Goal: Navigation & Orientation: Find specific page/section

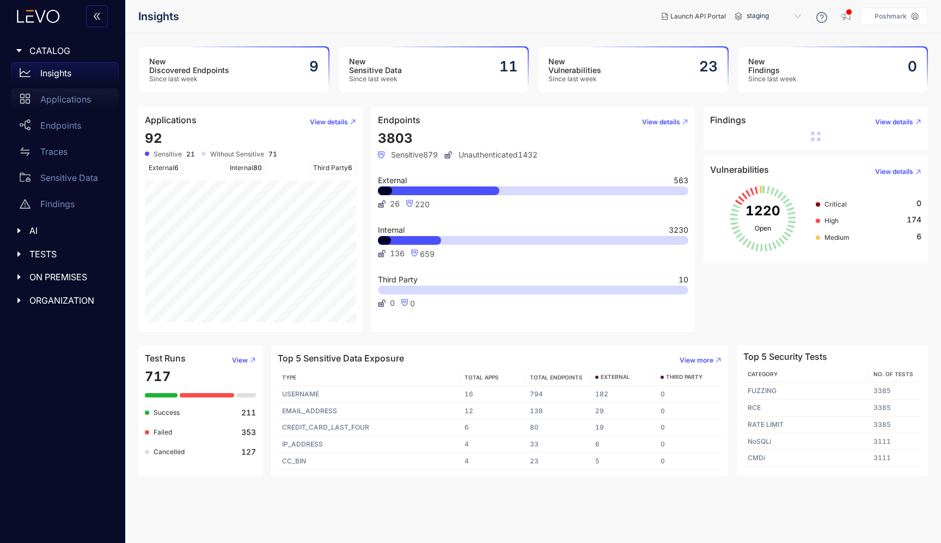
click at [75, 102] on p "Applications" at bounding box center [65, 99] width 51 height 10
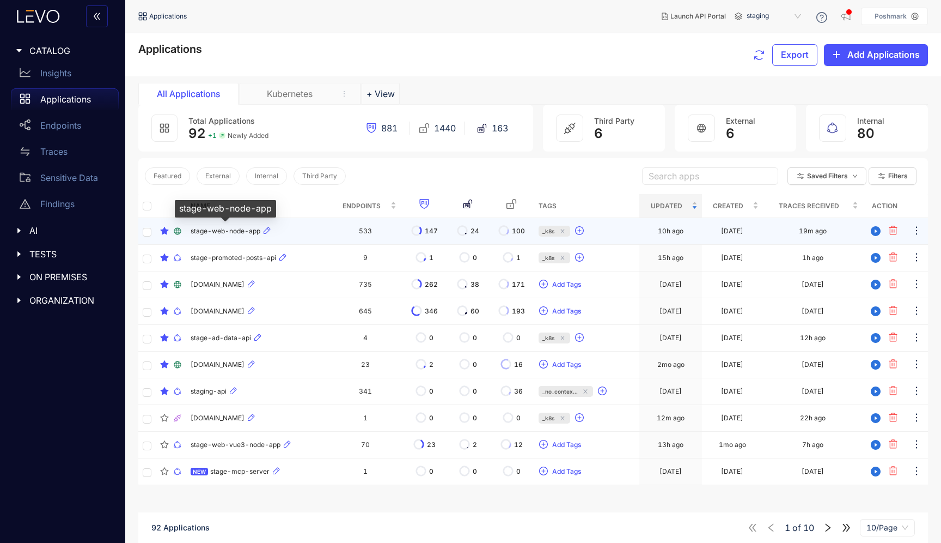
click at [233, 228] on span "stage-web-node-app" at bounding box center [226, 231] width 70 height 8
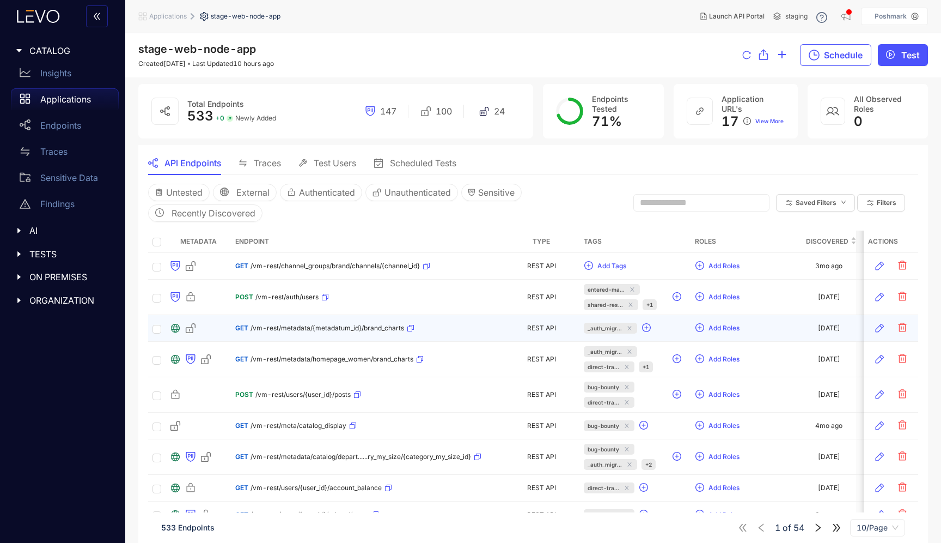
scroll to position [56, 0]
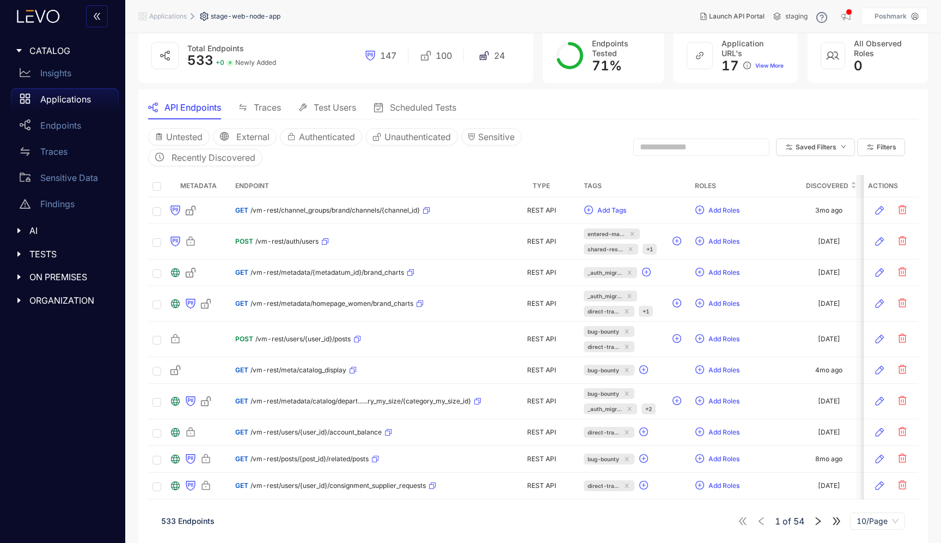
click at [169, 16] on span "Applications" at bounding box center [168, 17] width 38 height 8
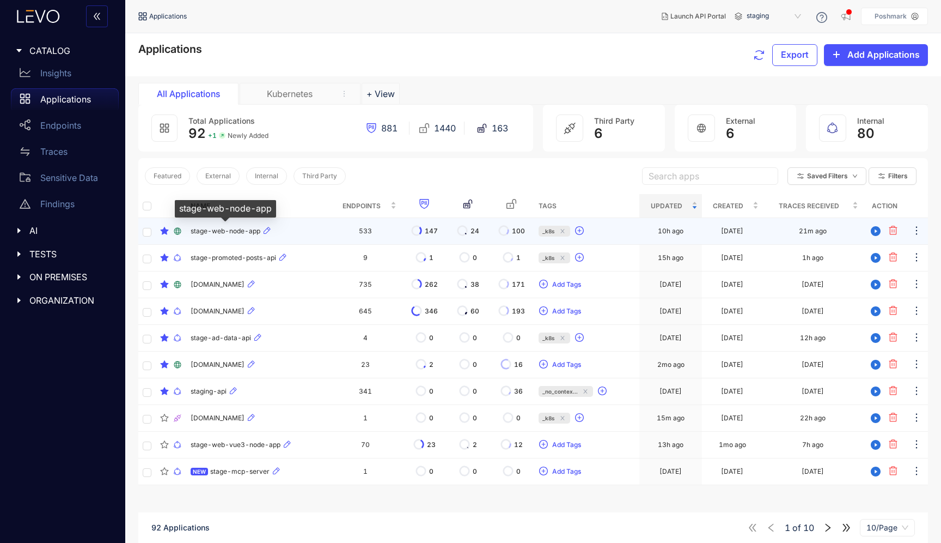
click at [232, 235] on span "stage-web-node-app" at bounding box center [226, 231] width 70 height 8
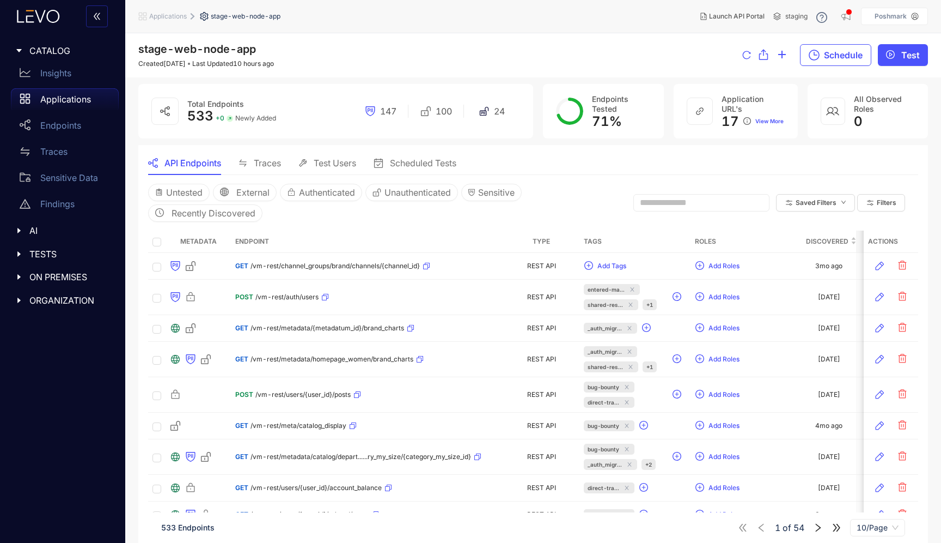
click at [179, 14] on span "Applications" at bounding box center [168, 17] width 38 height 8
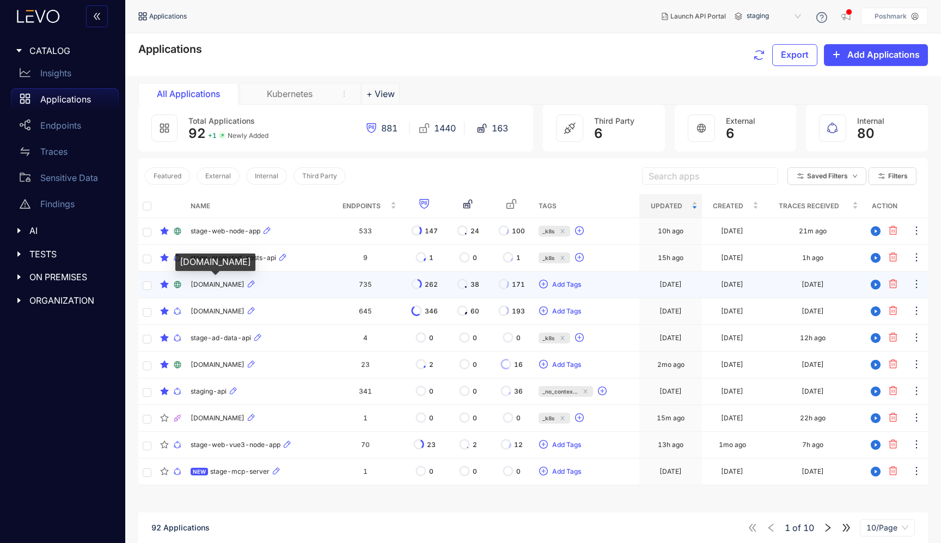
click at [224, 287] on span "[DOMAIN_NAME]" at bounding box center [218, 285] width 54 height 8
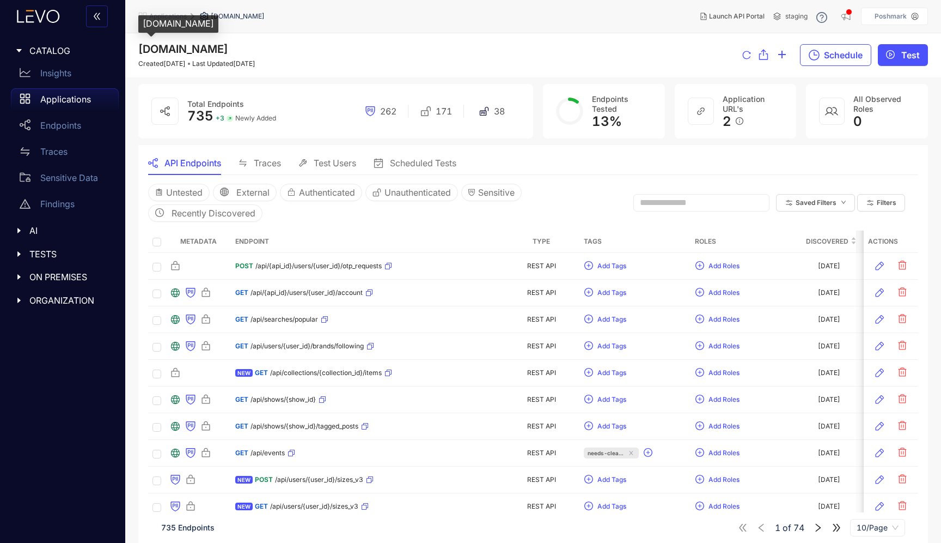
drag, startPoint x: 256, startPoint y: 46, endPoint x: 141, endPoint y: 54, distance: 115.8
click at [141, 54] on div "[DOMAIN_NAME] Created [DATE] Last Updated [DATE]" at bounding box center [196, 55] width 117 height 25
click at [168, 19] on span "Applications" at bounding box center [168, 17] width 38 height 8
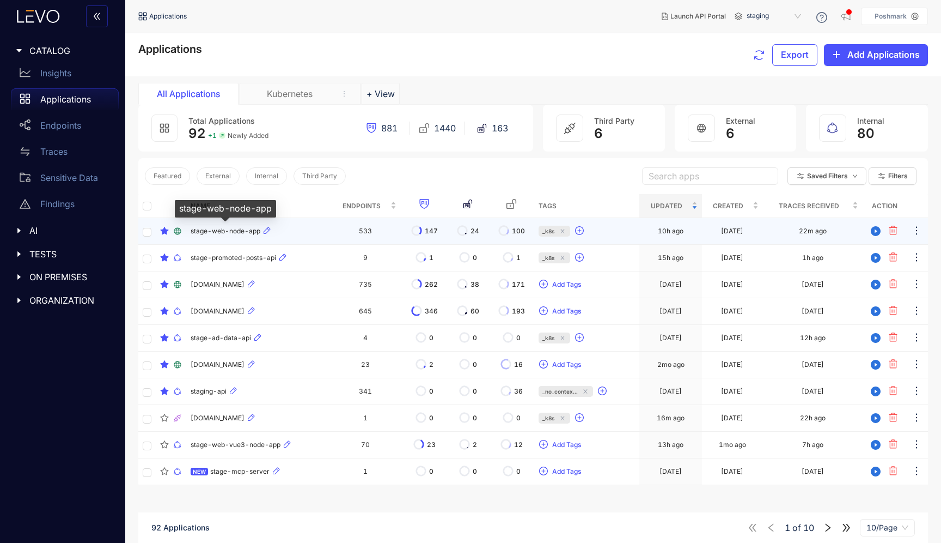
click at [217, 233] on span "stage-web-node-app" at bounding box center [226, 231] width 70 height 8
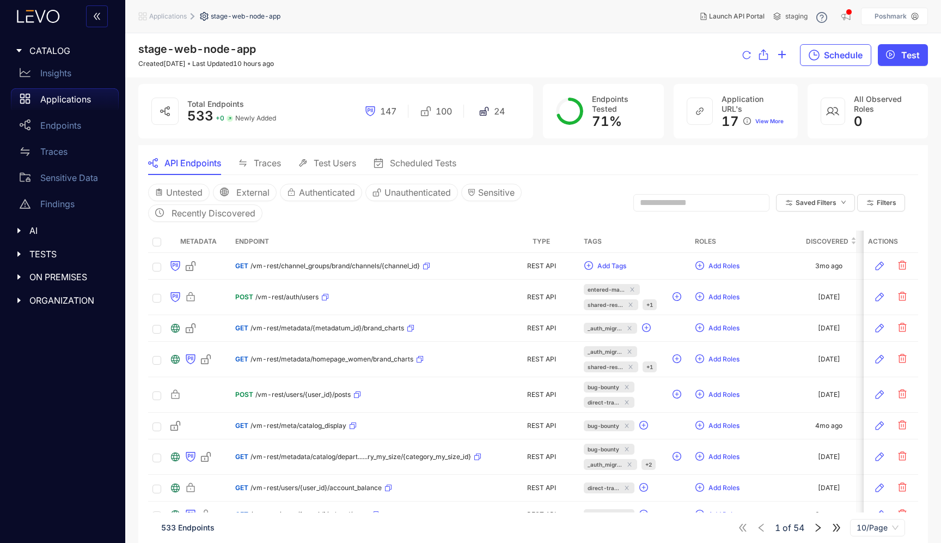
click at [176, 20] on span "Applications" at bounding box center [168, 17] width 38 height 8
